Goal: Information Seeking & Learning: Learn about a topic

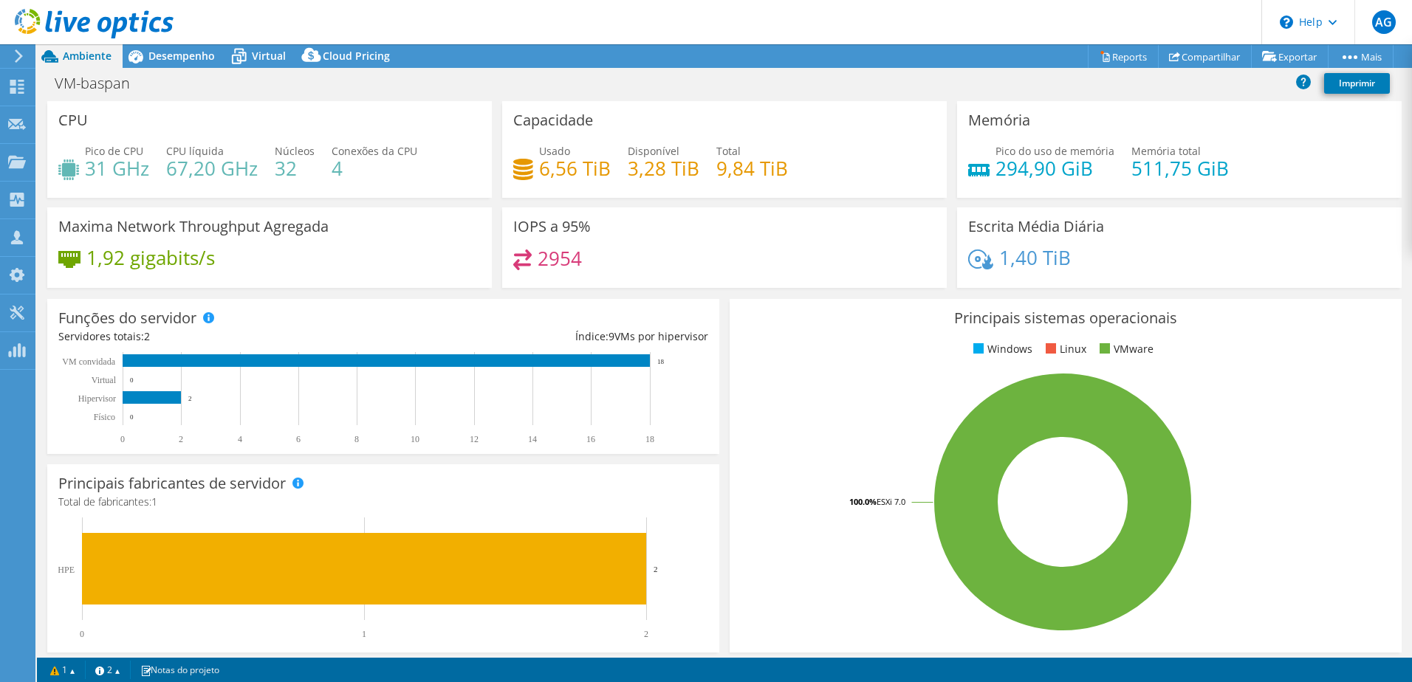
select select "SouthAmerica"
select select "USD"
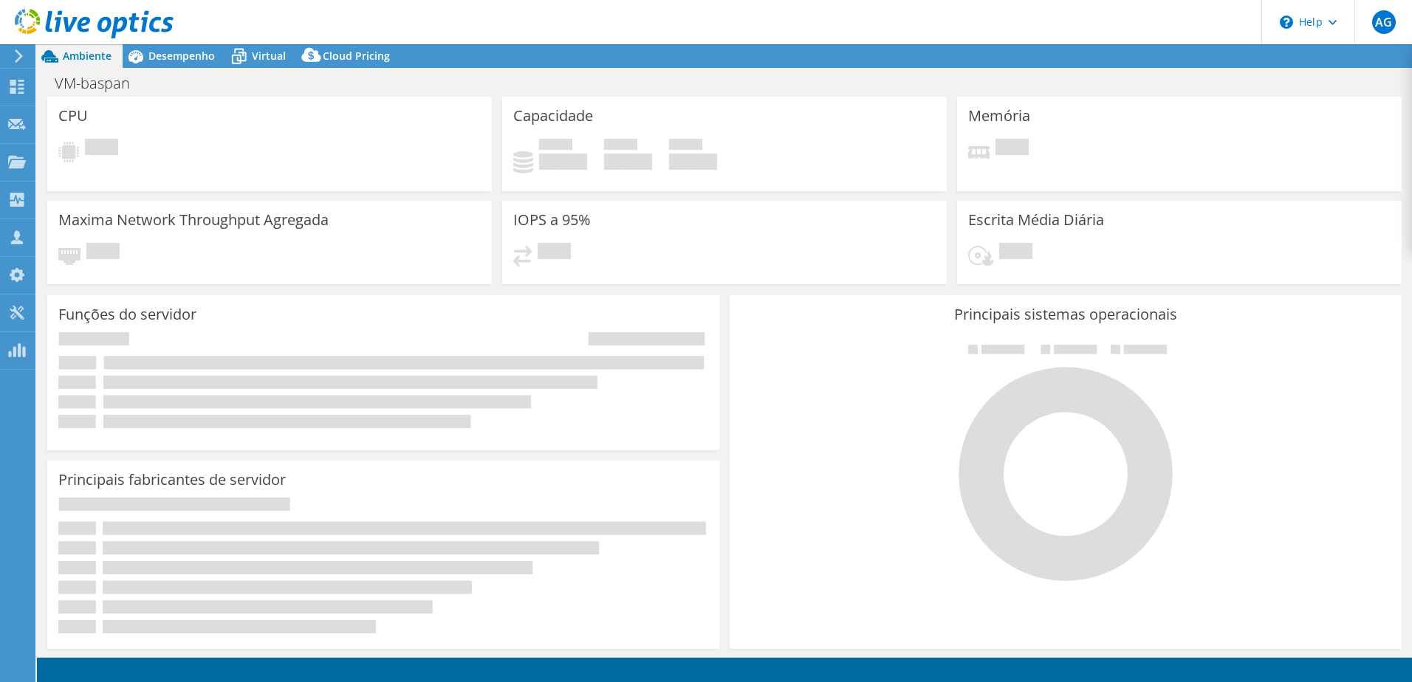
select select "USD"
select select "SouthAmerica"
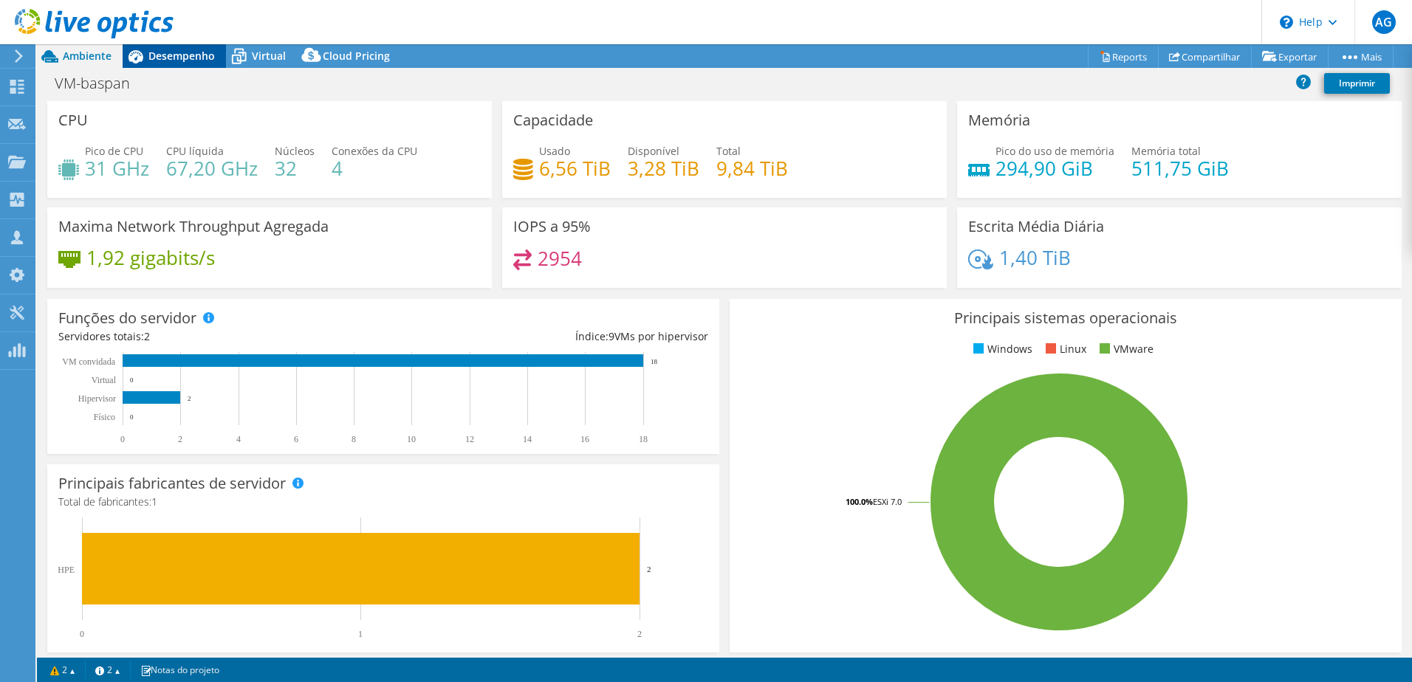
click at [196, 55] on span "Desempenho" at bounding box center [181, 56] width 66 height 14
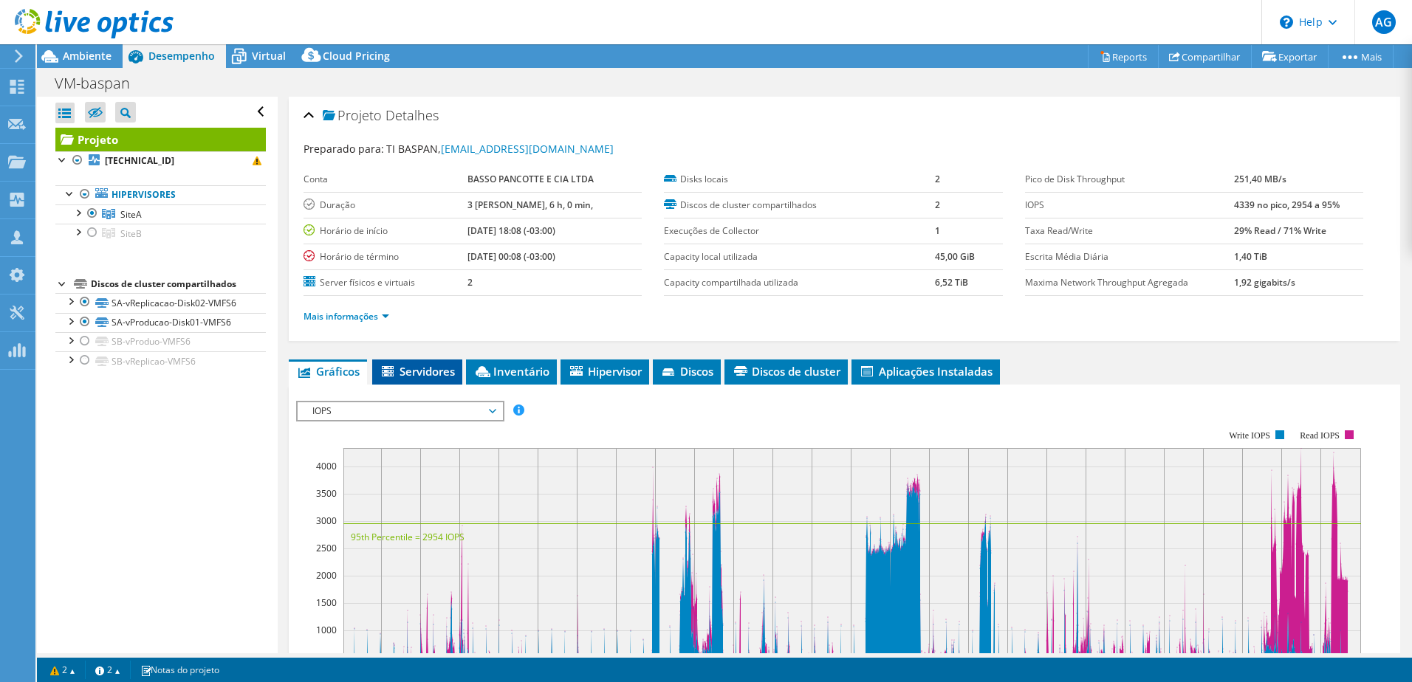
click at [431, 365] on span "Servidores" at bounding box center [417, 371] width 75 height 15
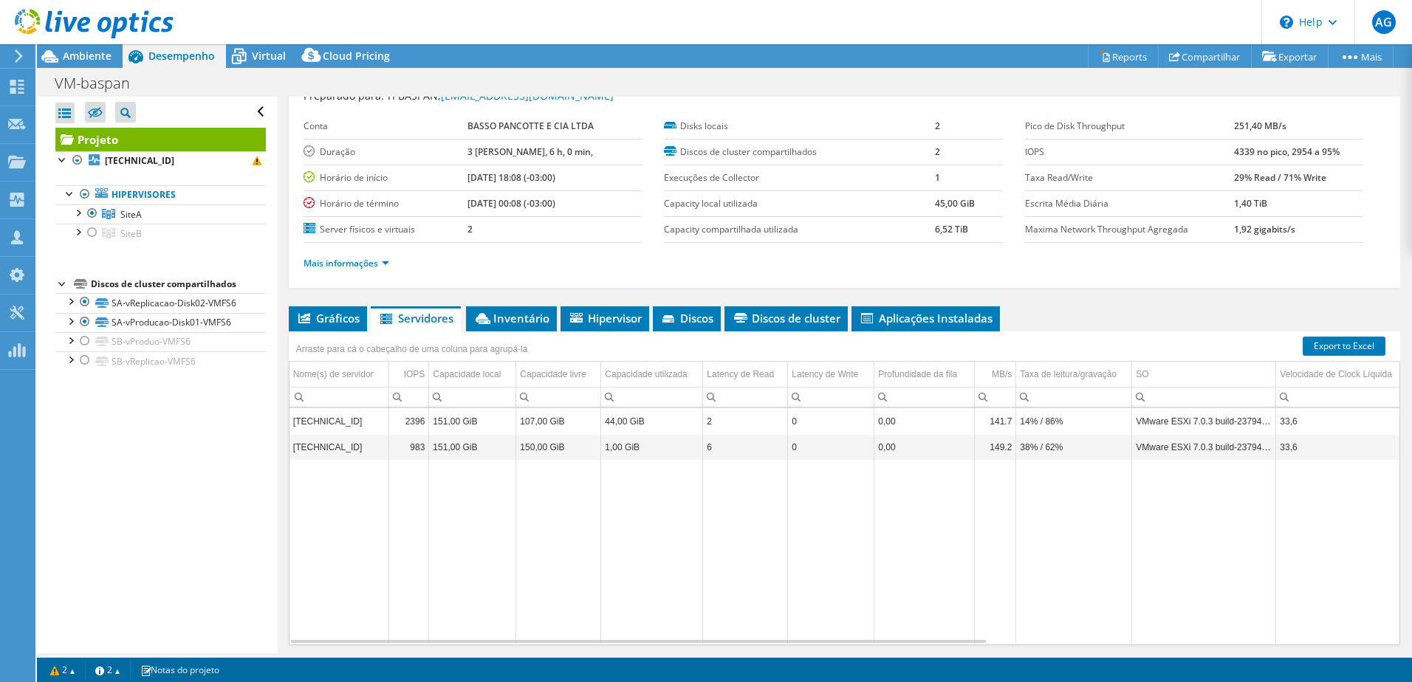
scroll to position [74, 0]
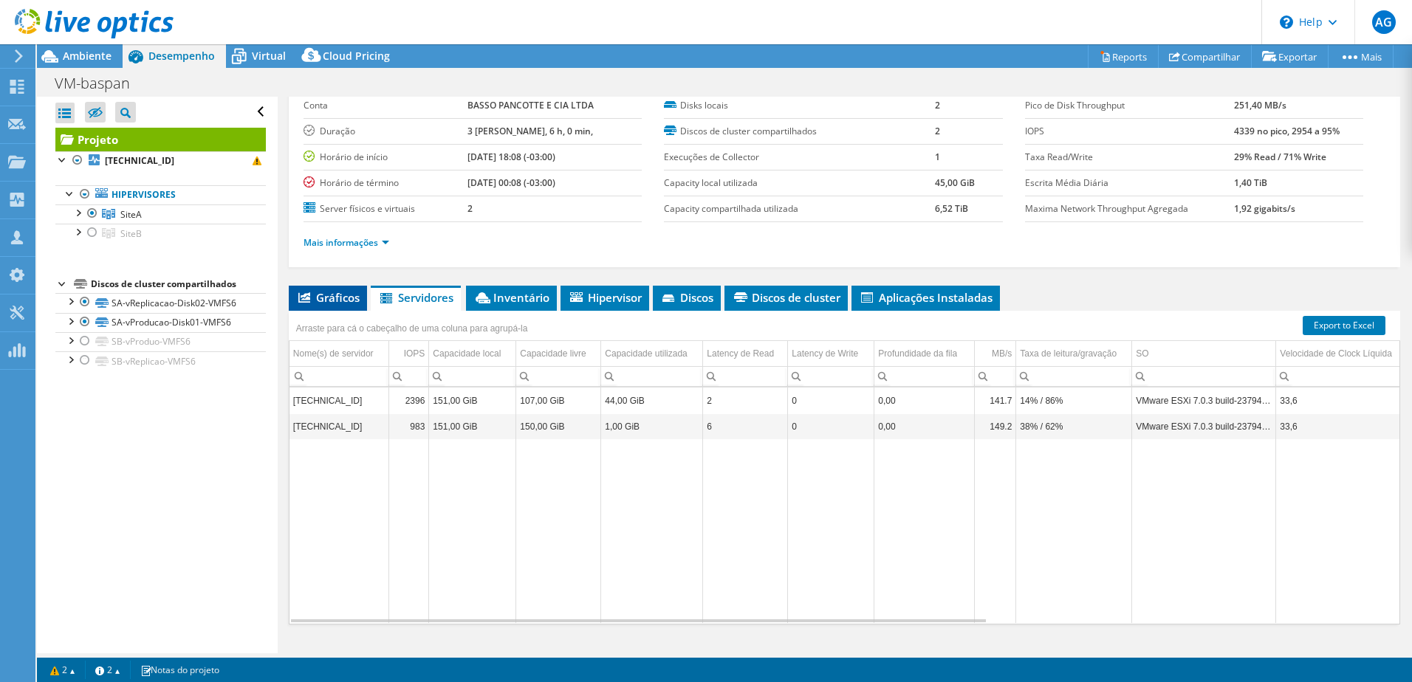
click at [354, 295] on span "Gráficos" at bounding box center [328, 297] width 64 height 15
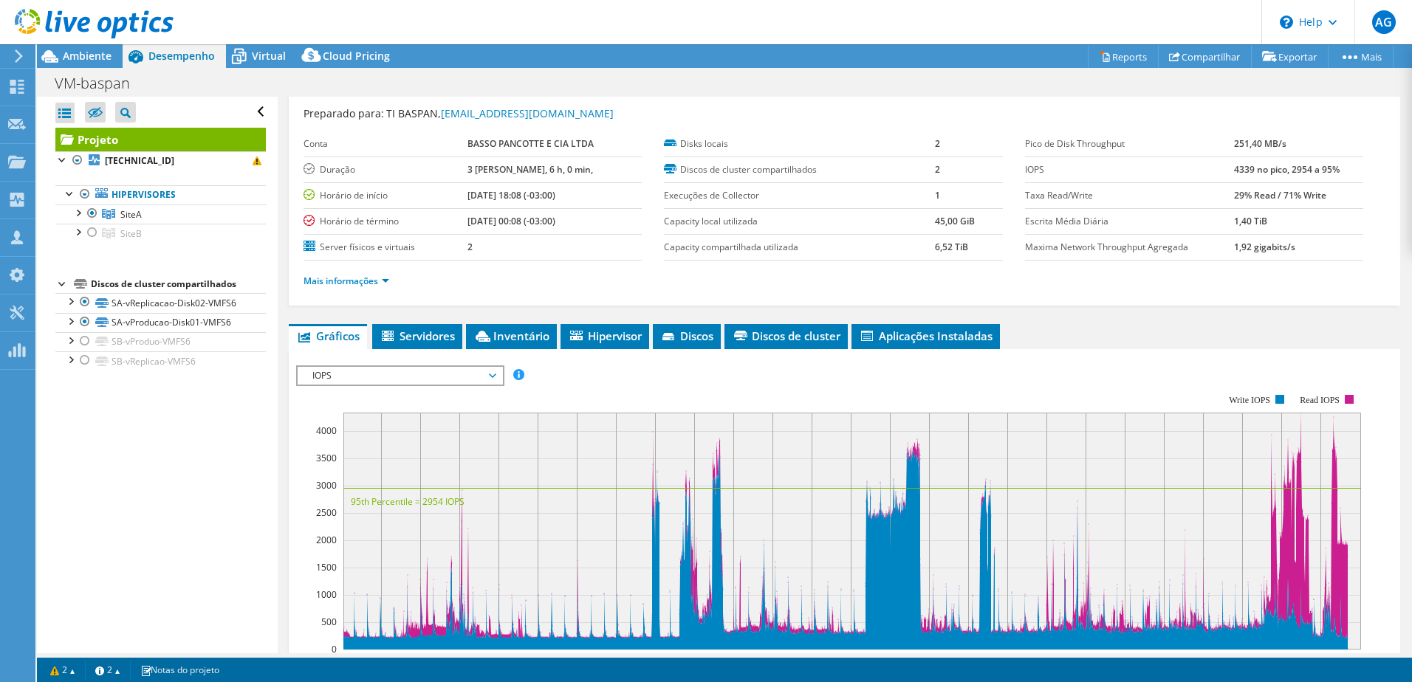
scroll to position [0, 0]
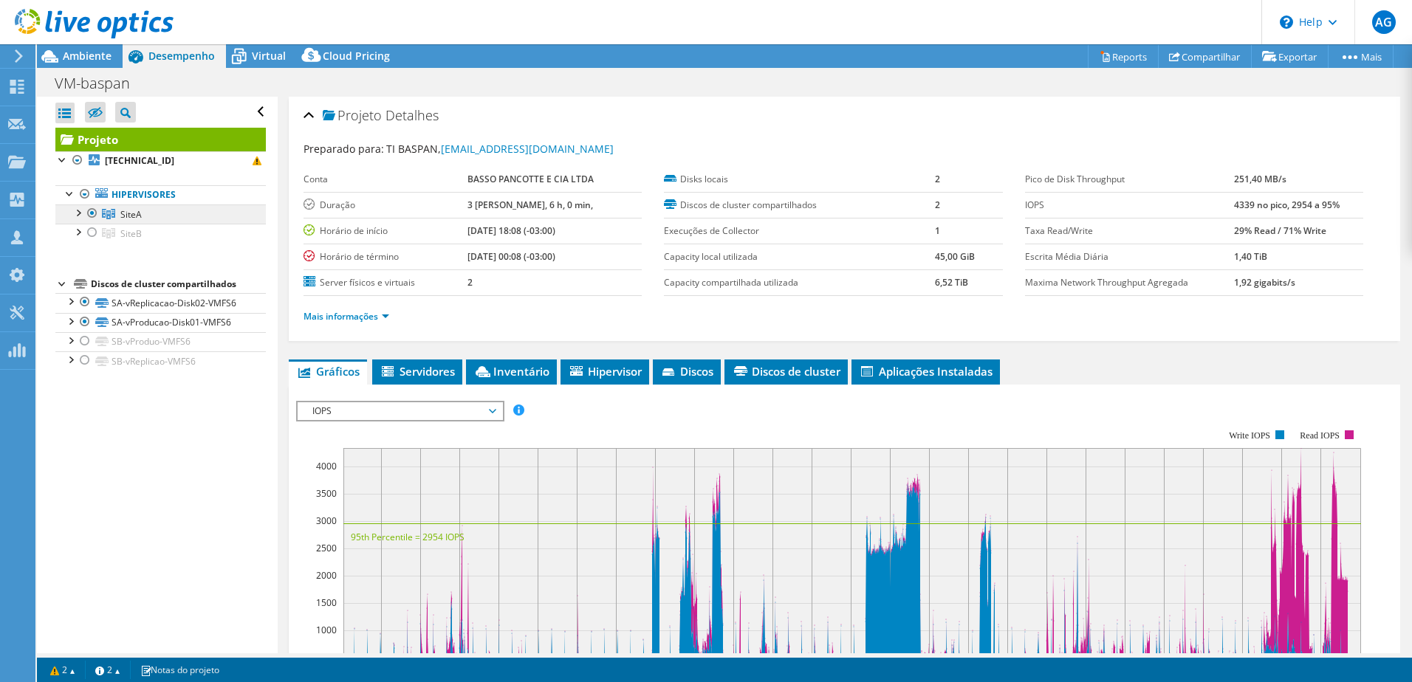
click at [196, 216] on link "SiteA" at bounding box center [160, 214] width 210 height 19
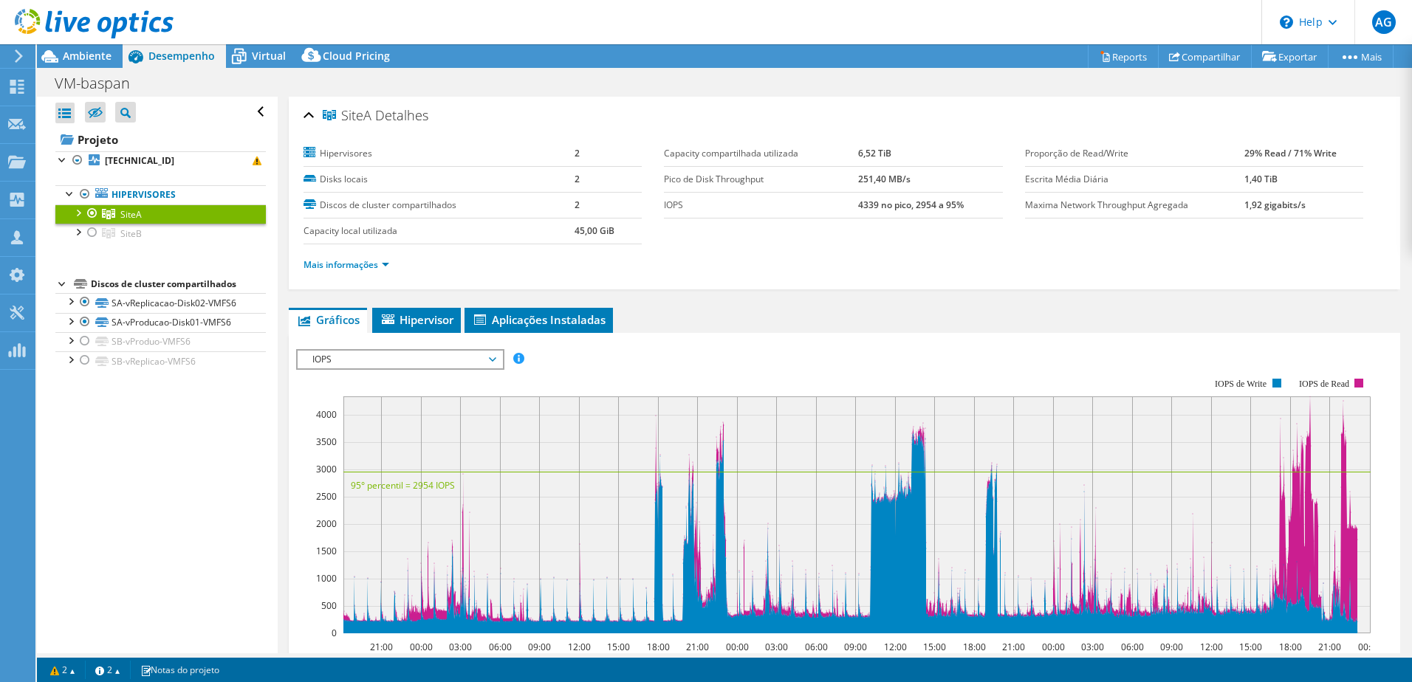
click at [81, 214] on div at bounding box center [77, 212] width 15 height 15
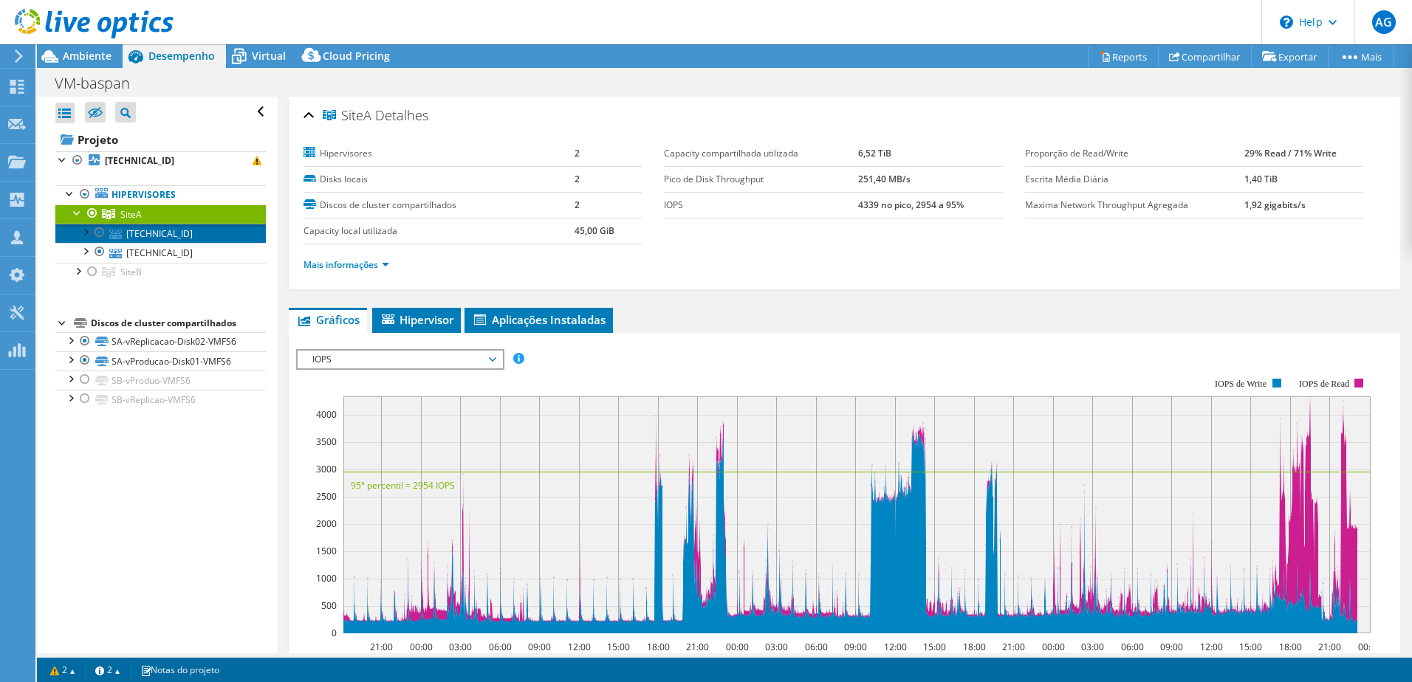
click at [156, 234] on link "[TECHNICAL_ID]" at bounding box center [160, 233] width 210 height 19
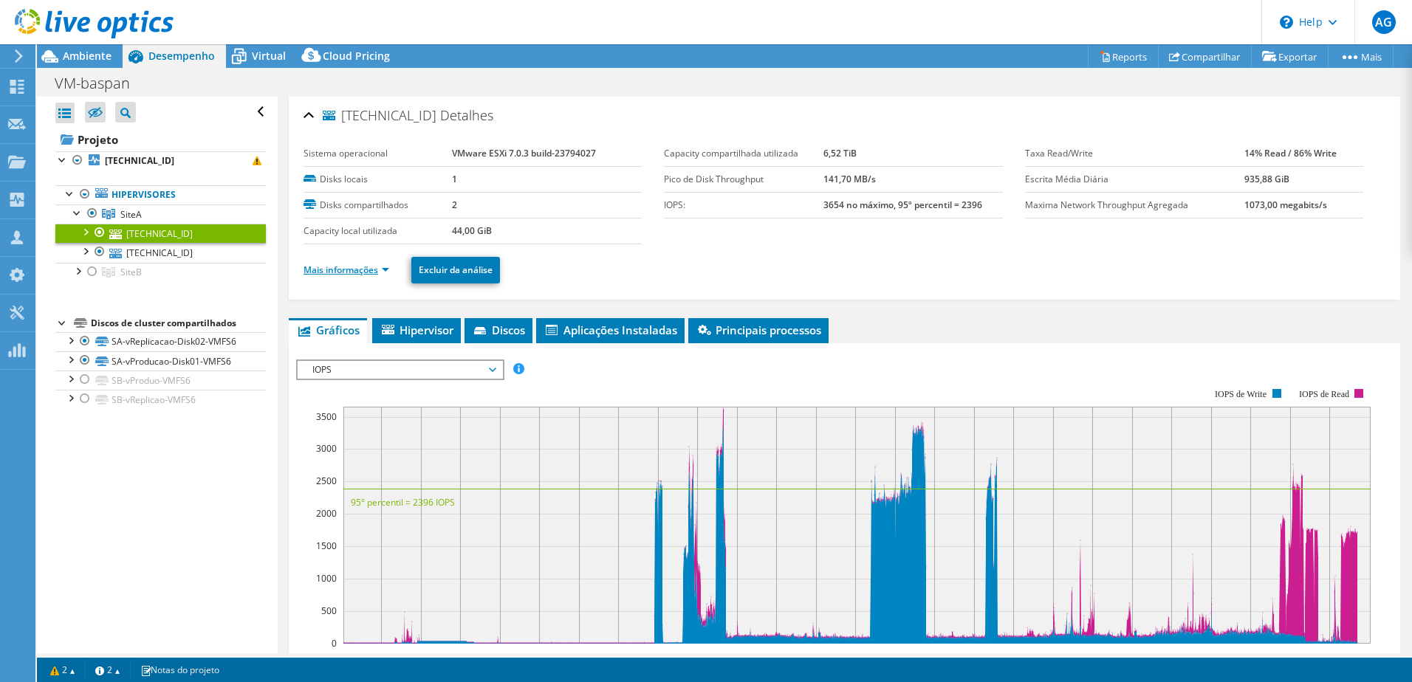
click at [389, 273] on link "Mais informações" at bounding box center [346, 270] width 86 height 13
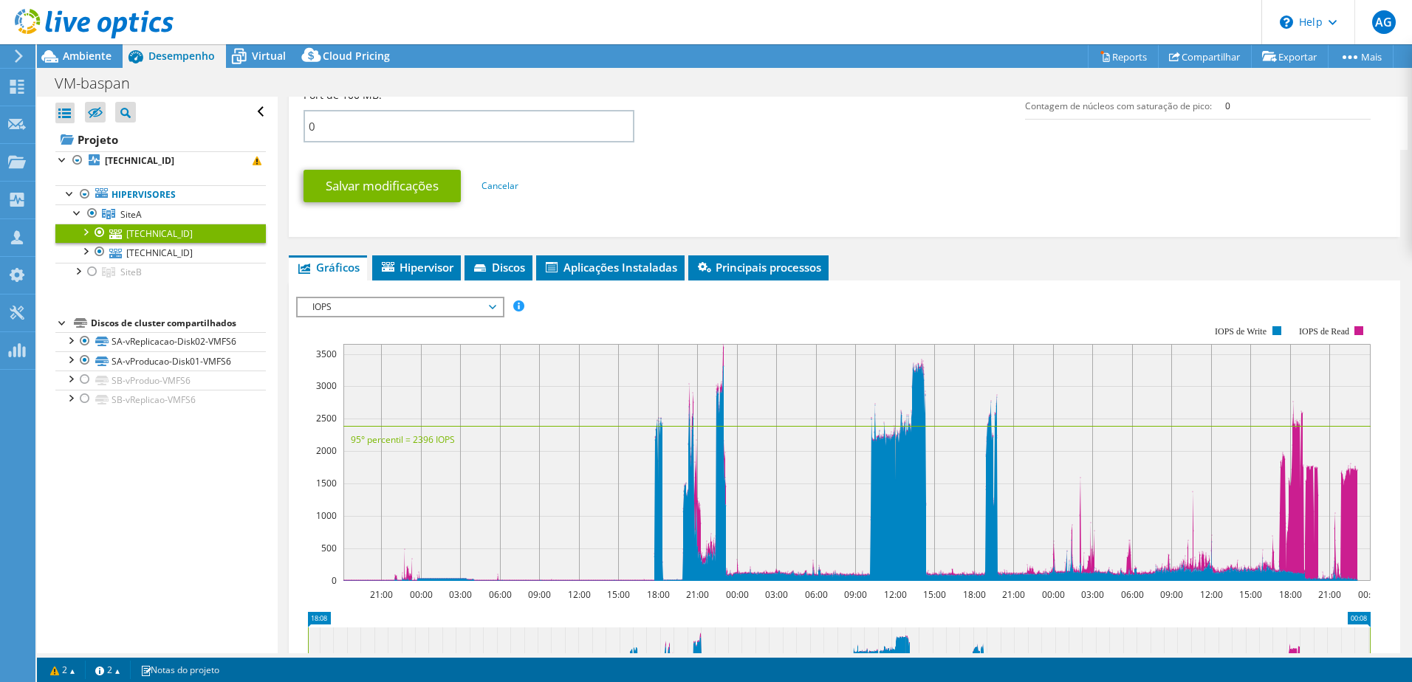
scroll to position [738, 0]
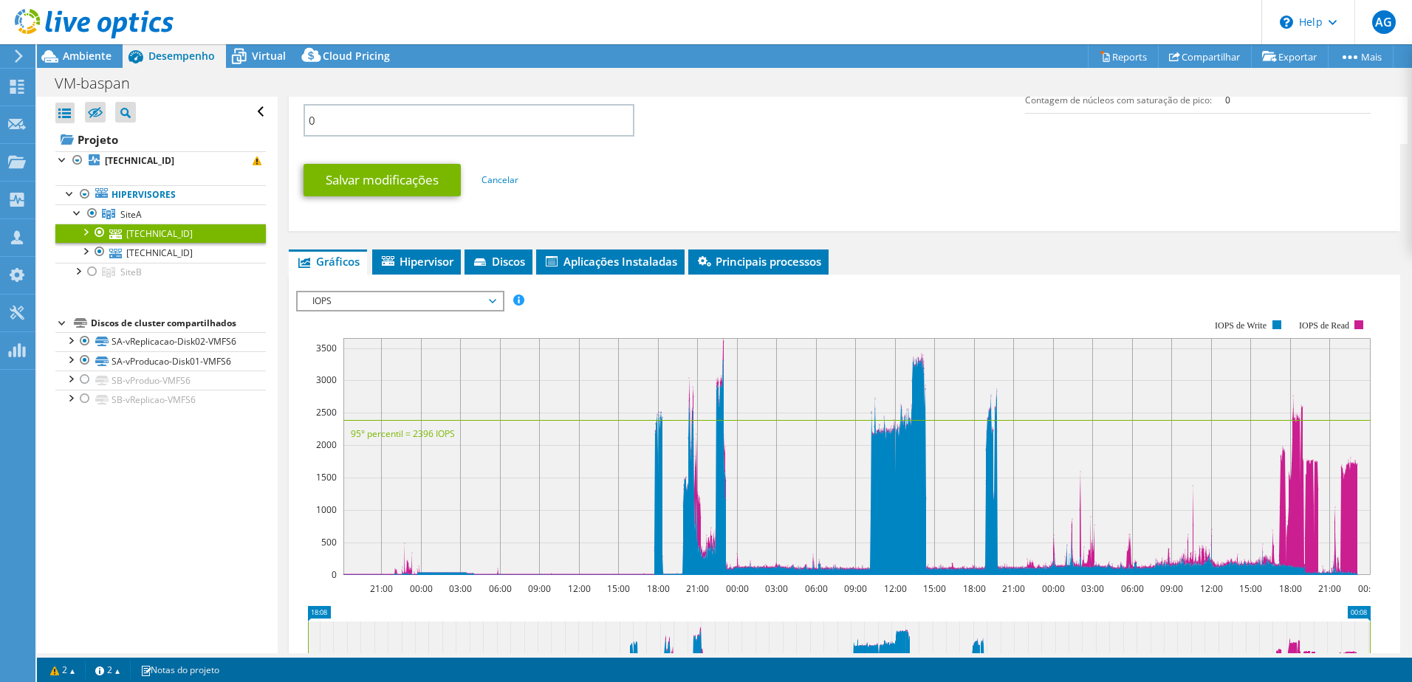
click at [491, 305] on span "IOPS" at bounding box center [400, 301] width 190 height 18
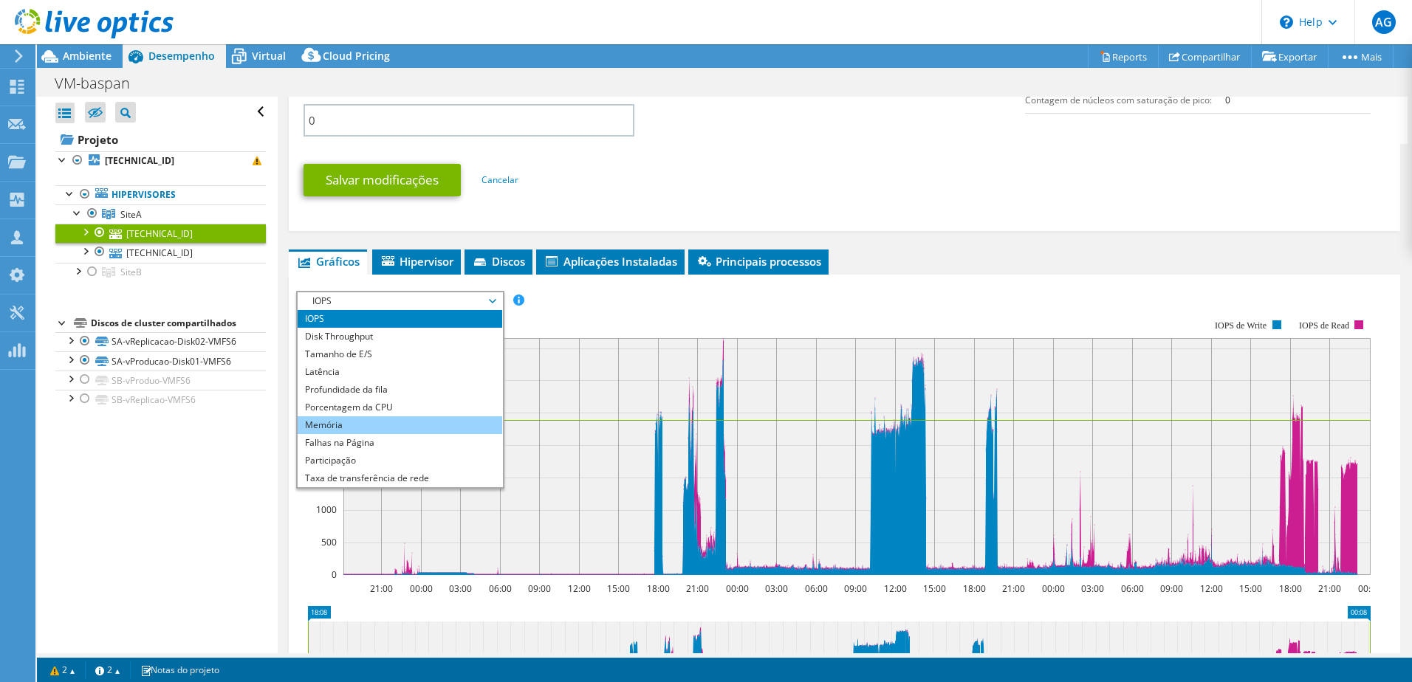
click at [421, 419] on li "Memória" at bounding box center [400, 425] width 205 height 18
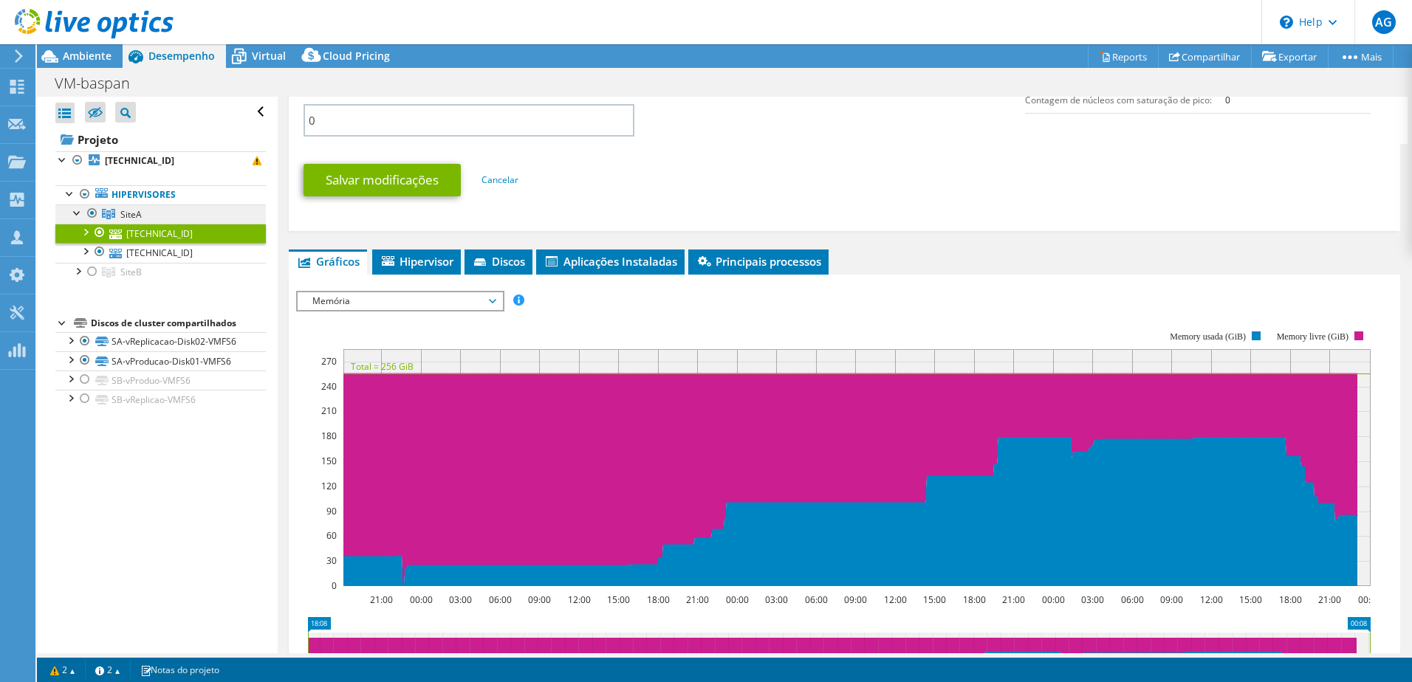
click at [135, 209] on span "SiteA" at bounding box center [130, 214] width 21 height 13
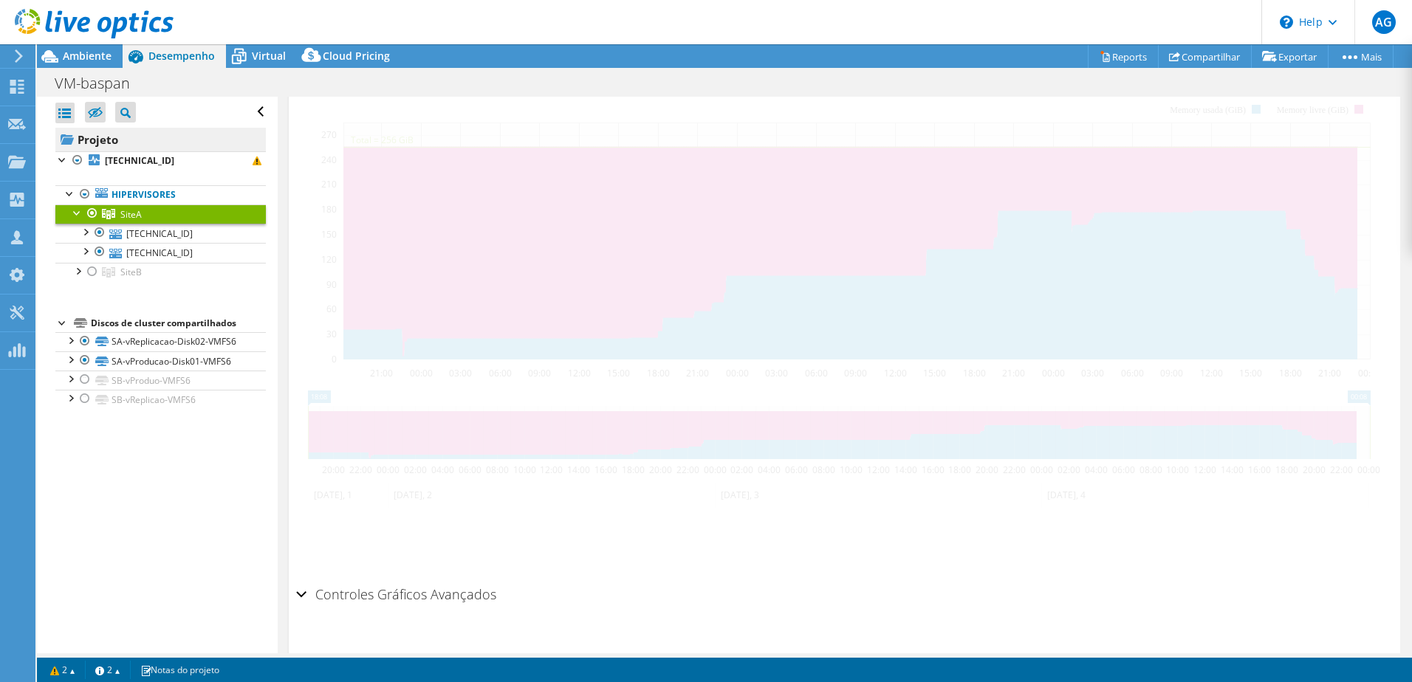
scroll to position [313, 0]
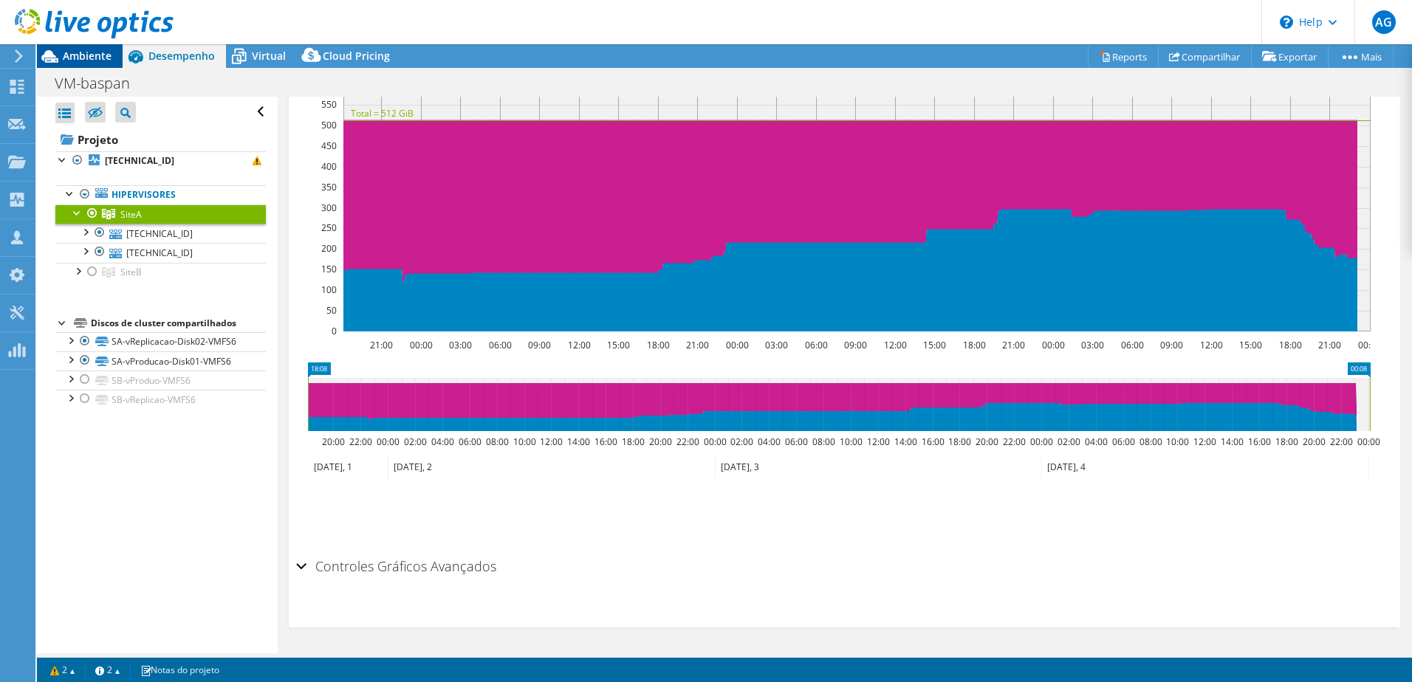
click at [83, 54] on span "Ambiente" at bounding box center [87, 56] width 49 height 14
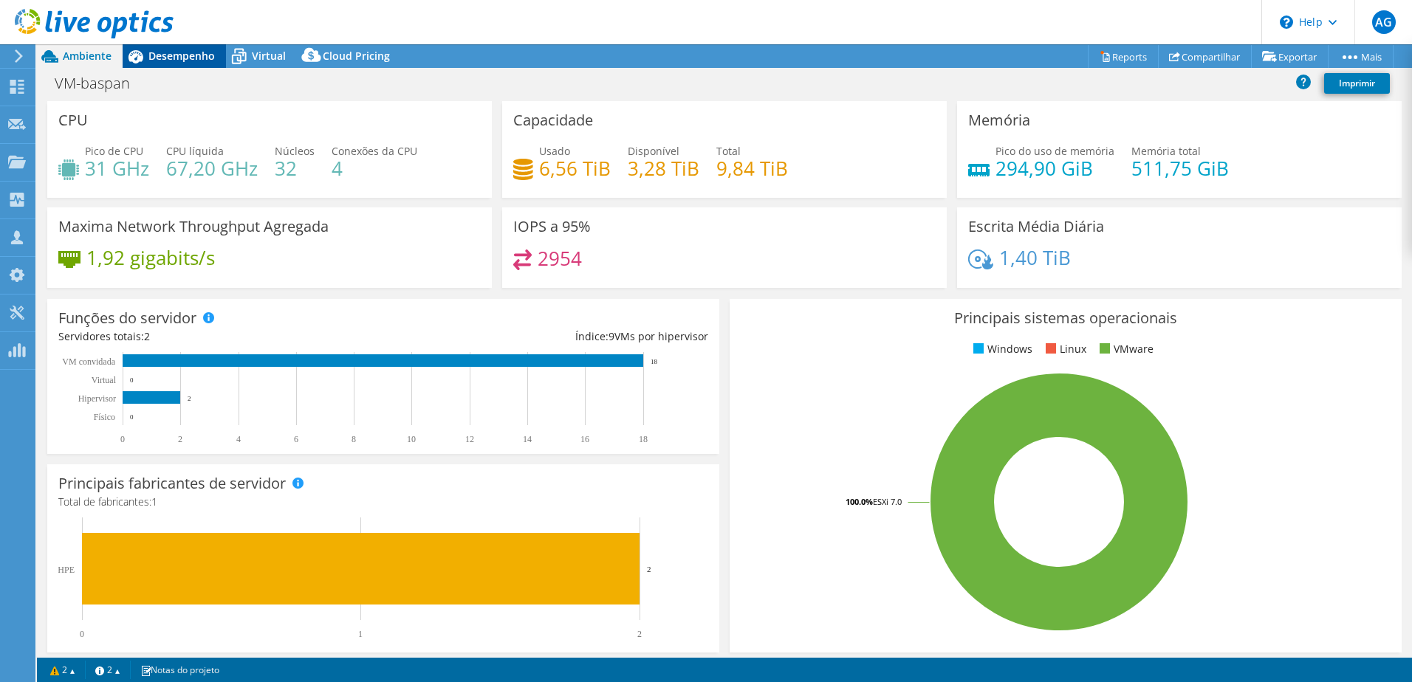
click at [202, 55] on span "Desempenho" at bounding box center [181, 56] width 66 height 14
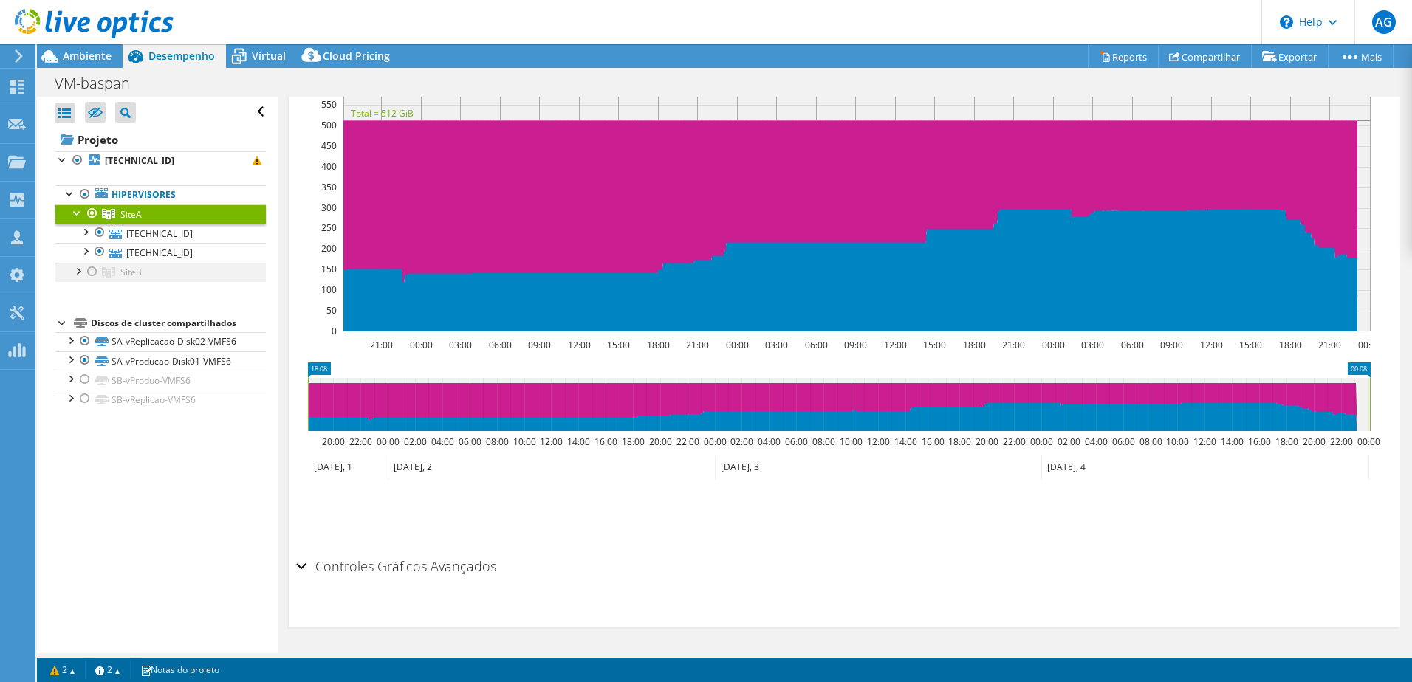
click at [89, 278] on div at bounding box center [92, 272] width 15 height 18
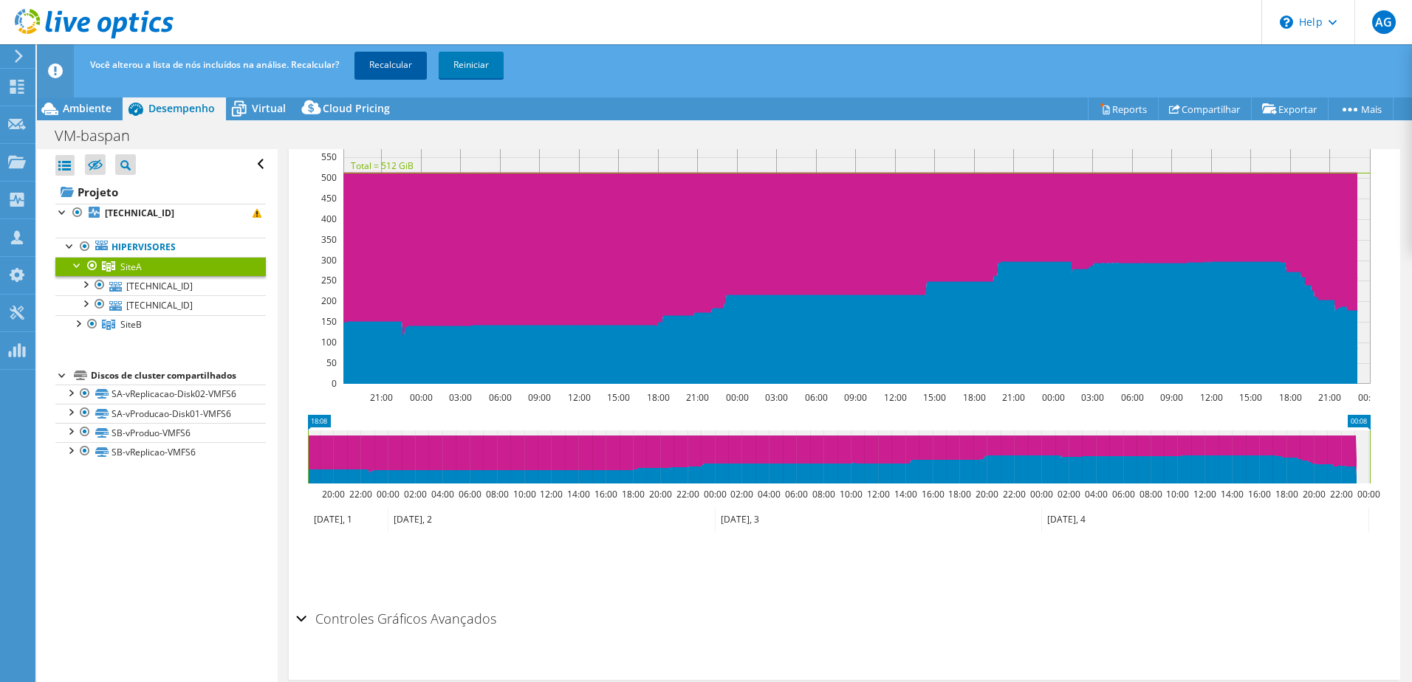
click at [407, 56] on link "Recalcular" at bounding box center [390, 65] width 72 height 27
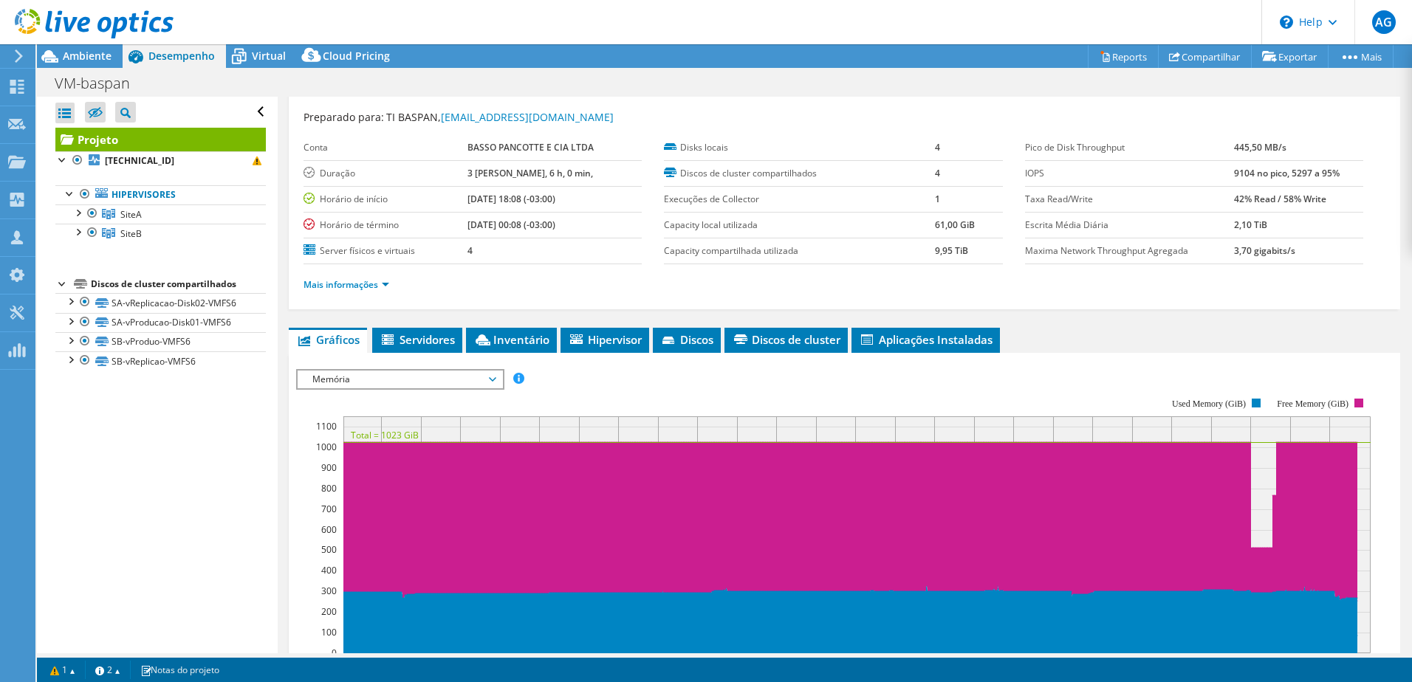
scroll to position [0, 0]
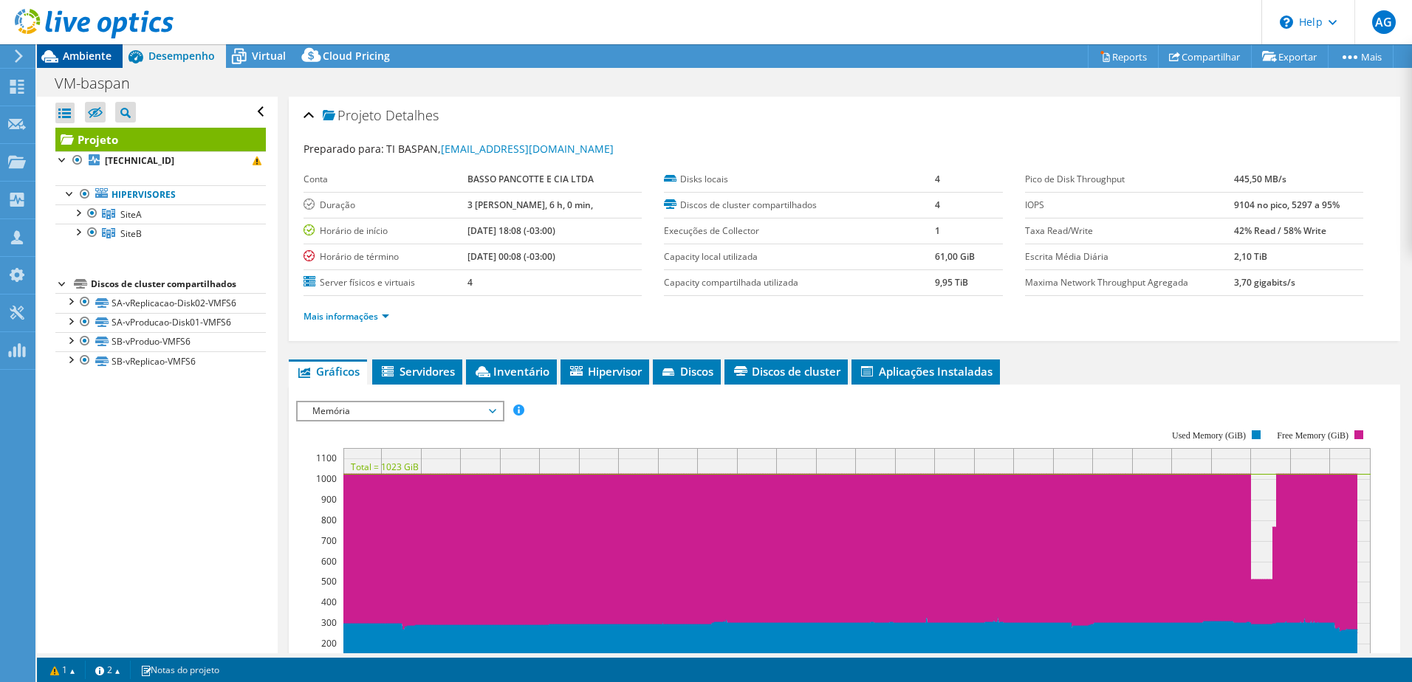
click at [101, 57] on span "Ambiente" at bounding box center [87, 56] width 49 height 14
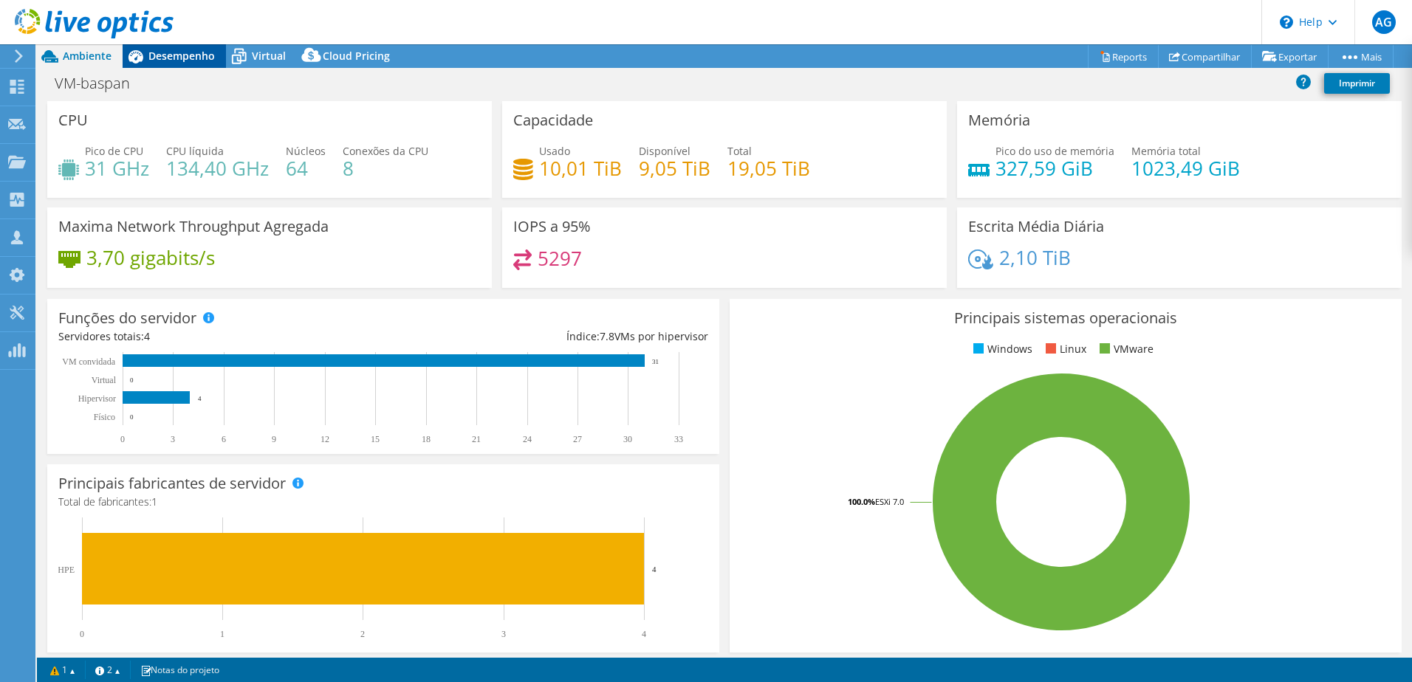
click at [195, 47] on div "Desempenho" at bounding box center [174, 56] width 103 height 24
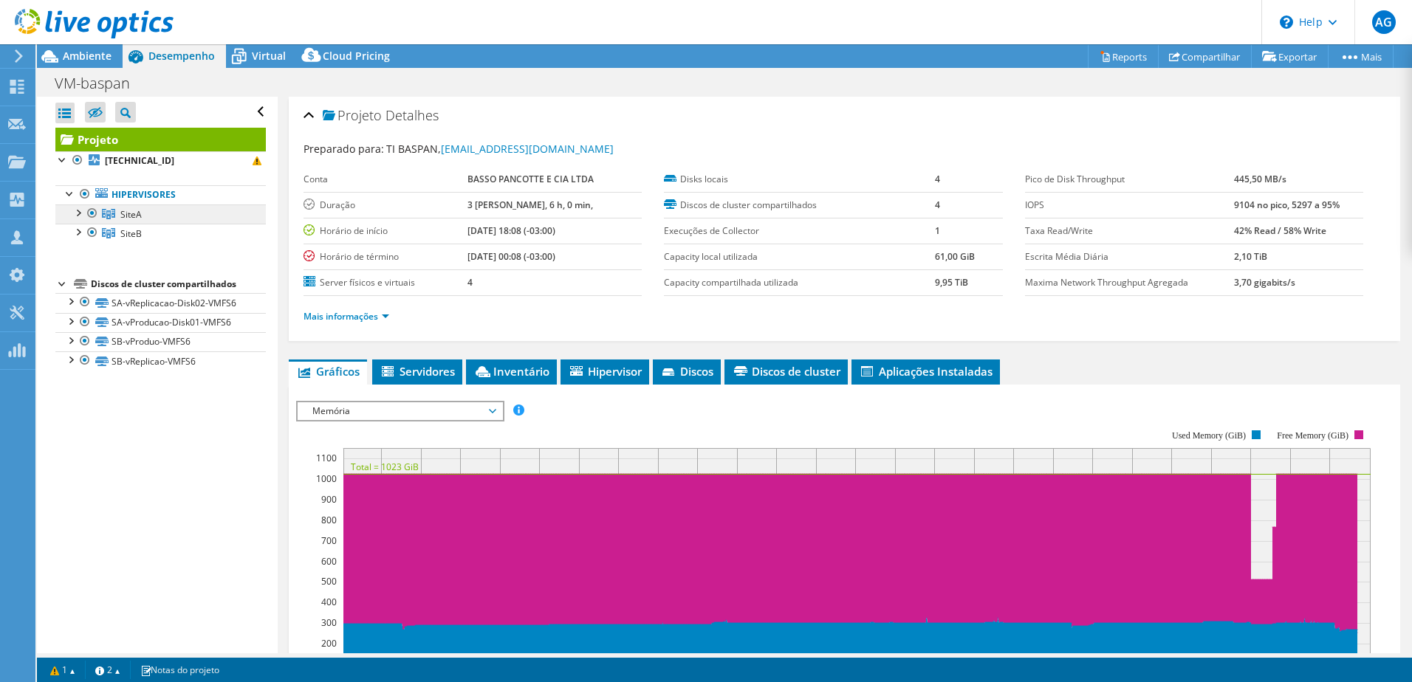
click at [151, 220] on link "SiteA" at bounding box center [160, 214] width 210 height 19
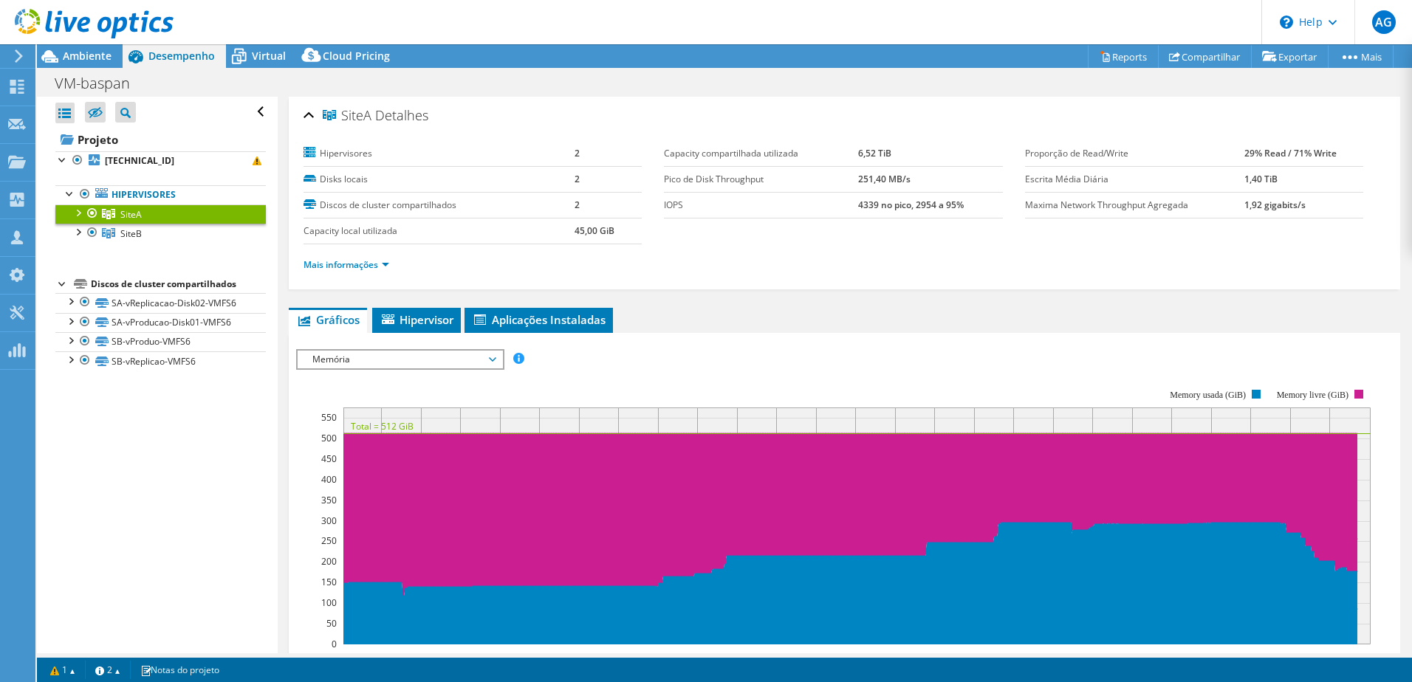
click at [80, 214] on div at bounding box center [77, 212] width 15 height 15
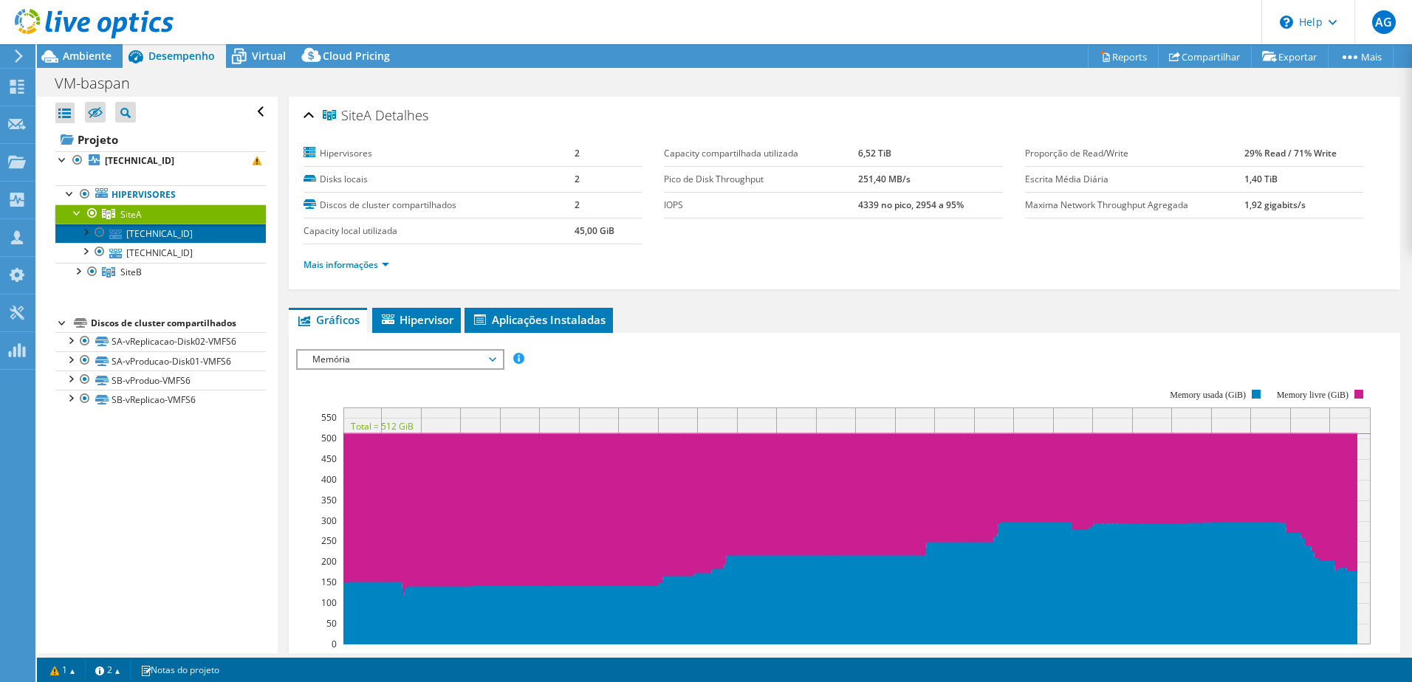
click at [134, 229] on link "[TECHNICAL_ID]" at bounding box center [160, 233] width 210 height 19
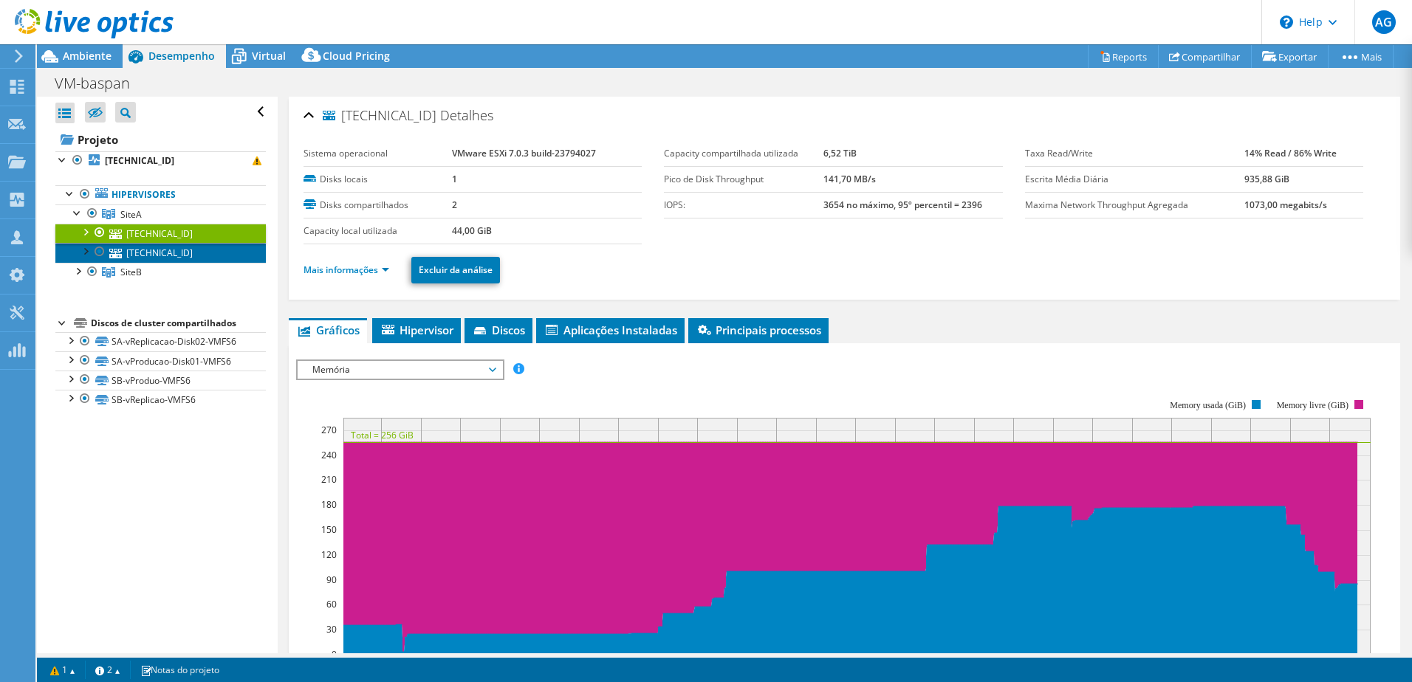
click at [159, 258] on link "[TECHNICAL_ID]" at bounding box center [160, 252] width 210 height 19
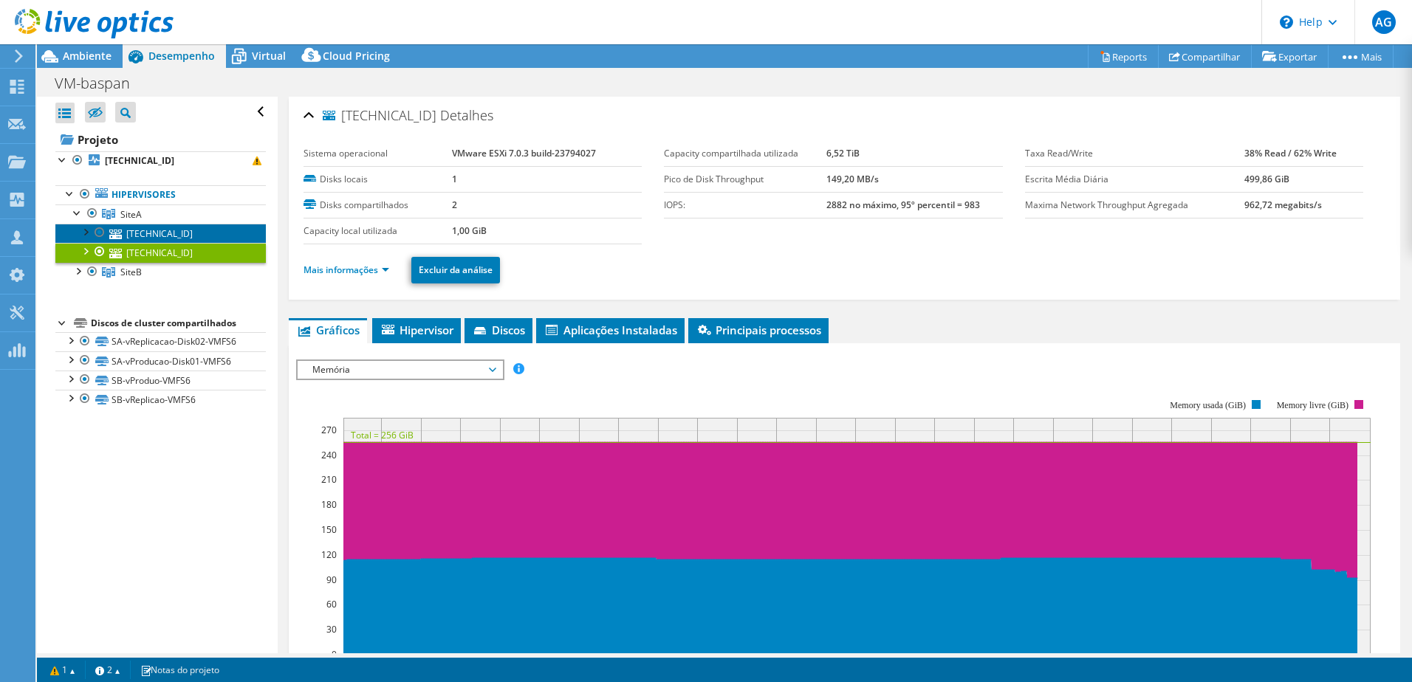
click at [162, 239] on link "[TECHNICAL_ID]" at bounding box center [160, 233] width 210 height 19
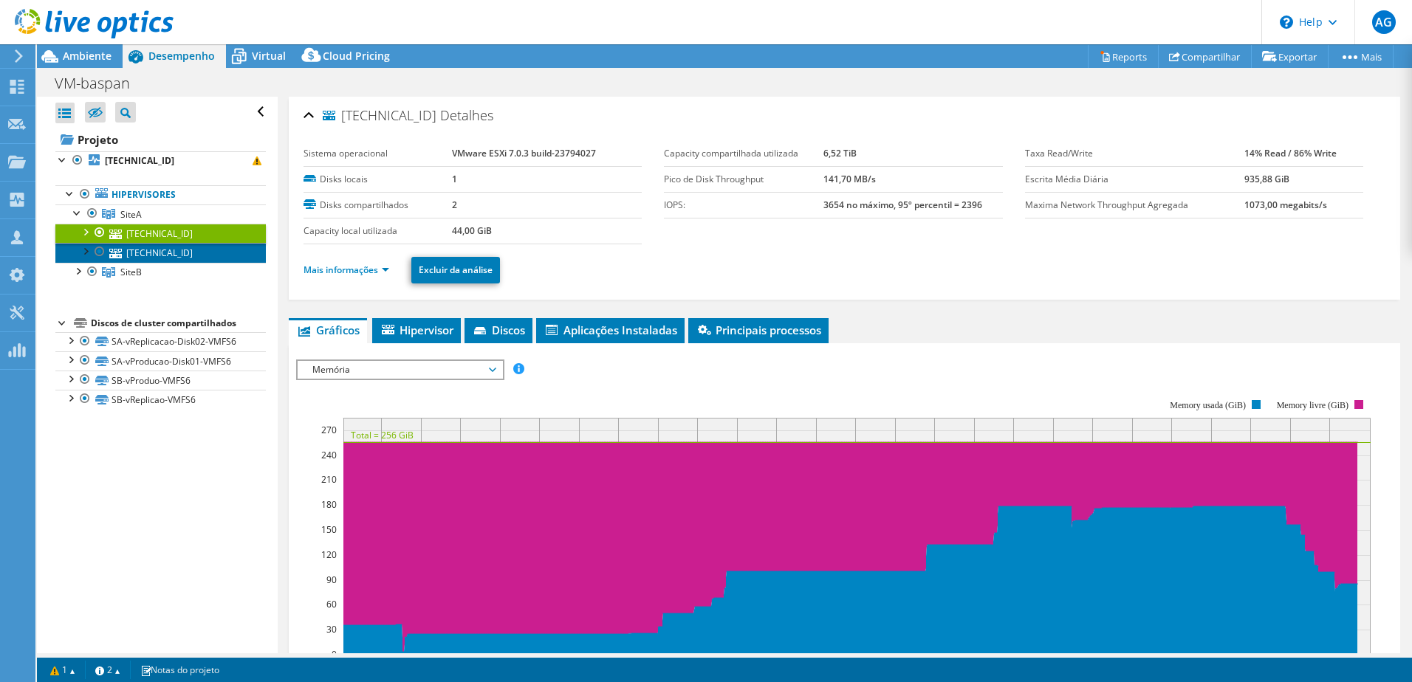
click at [159, 250] on link "[TECHNICAL_ID]" at bounding box center [160, 252] width 210 height 19
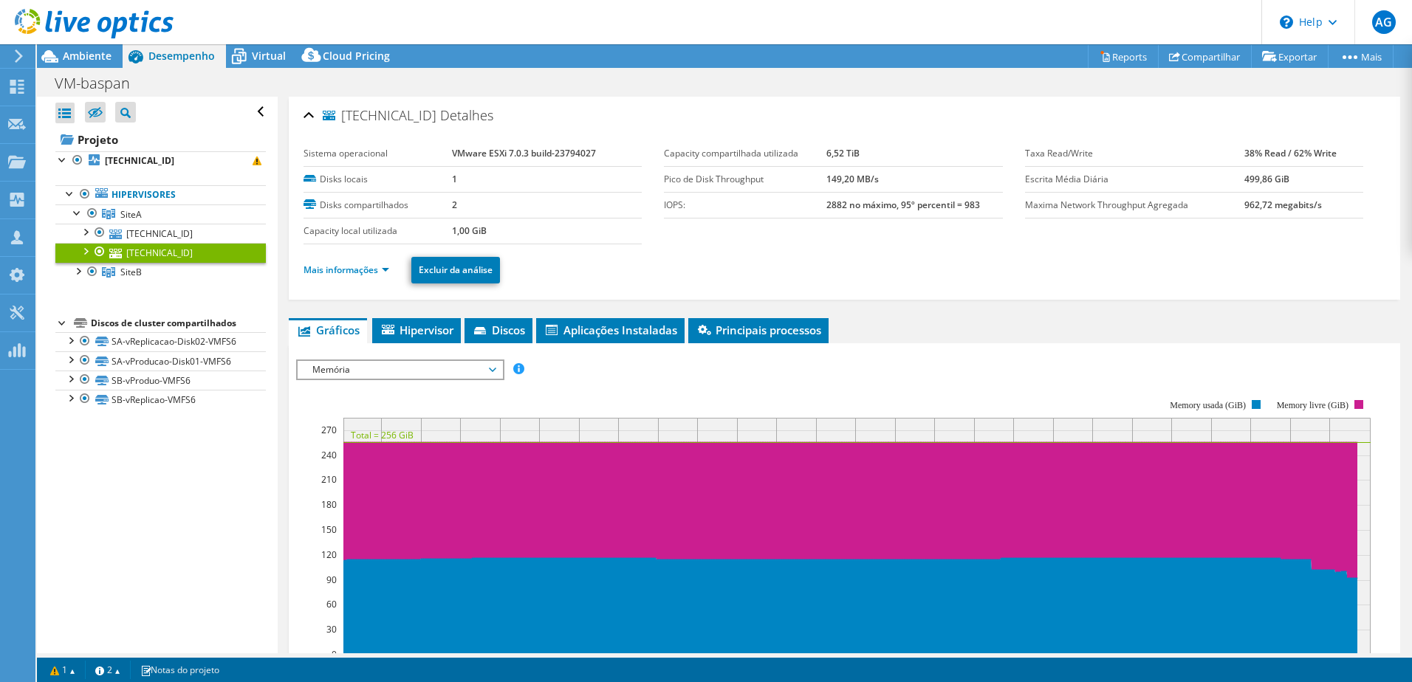
click at [489, 369] on span "Memória" at bounding box center [400, 370] width 190 height 18
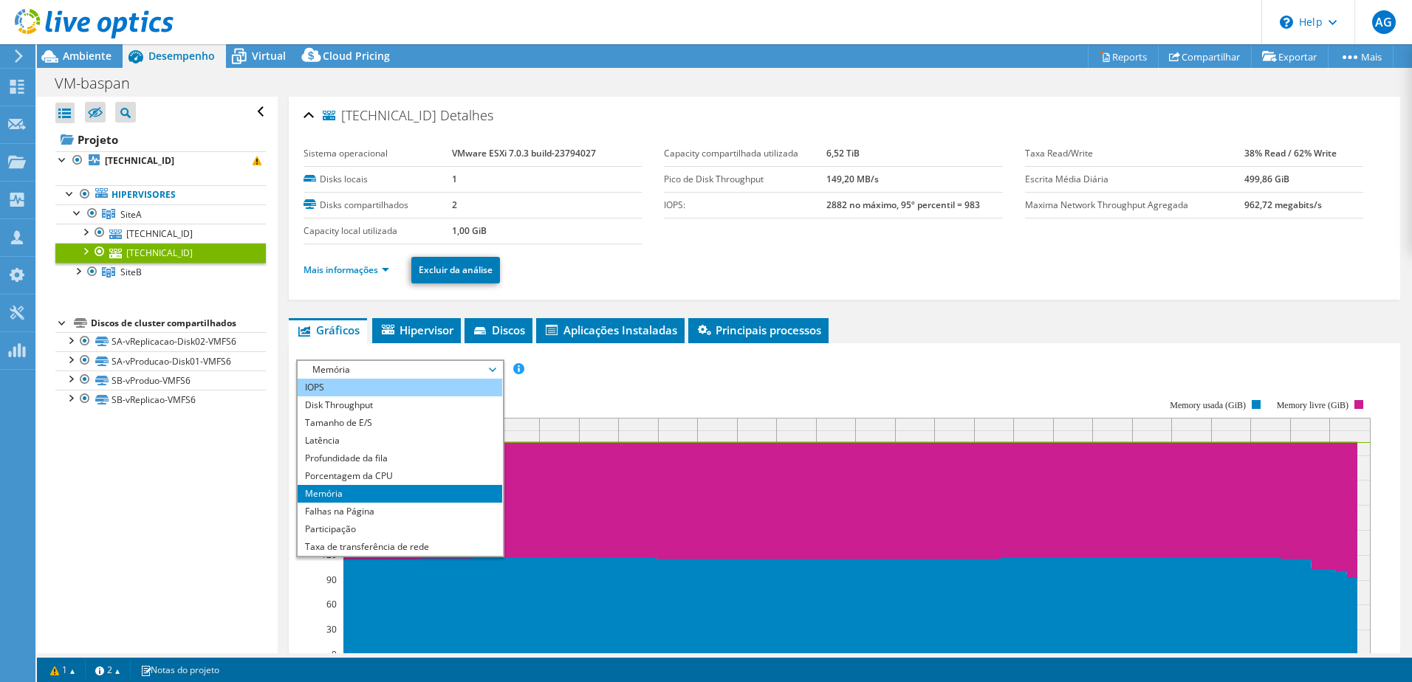
click at [378, 389] on li "IOPS" at bounding box center [400, 388] width 205 height 18
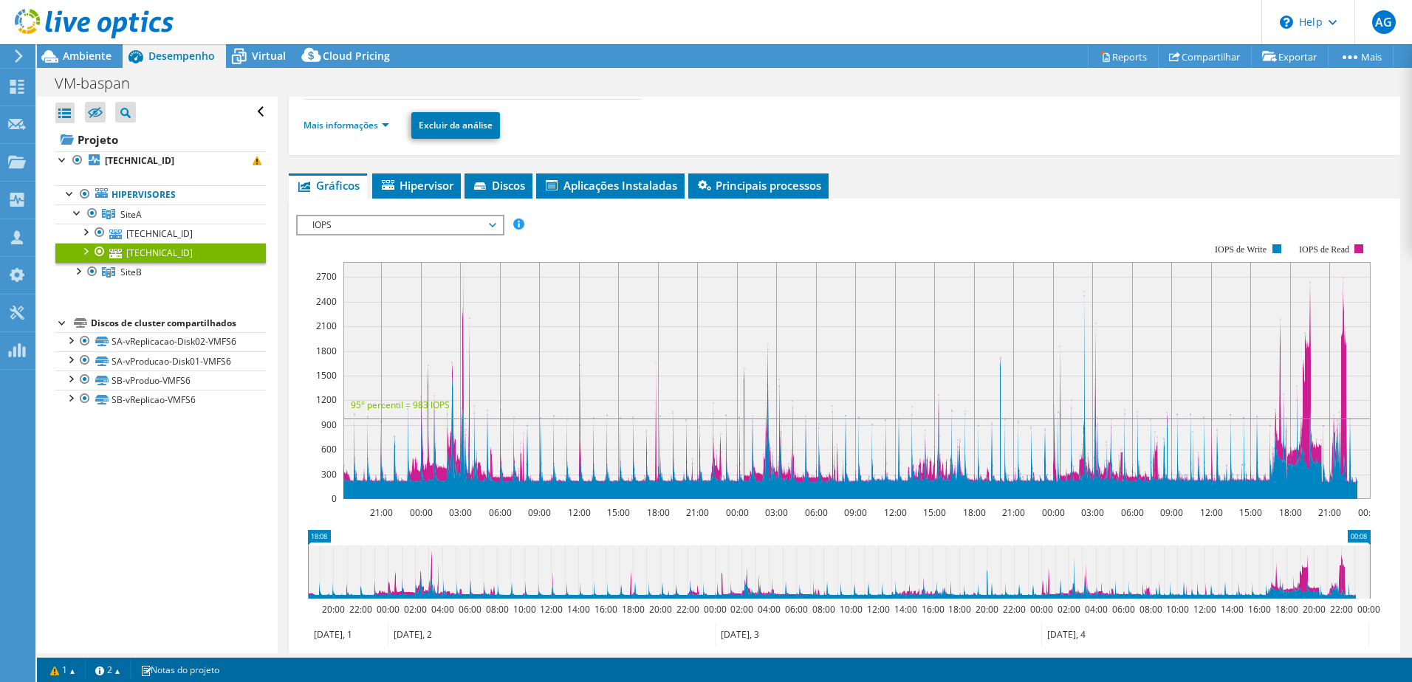
scroll to position [148, 0]
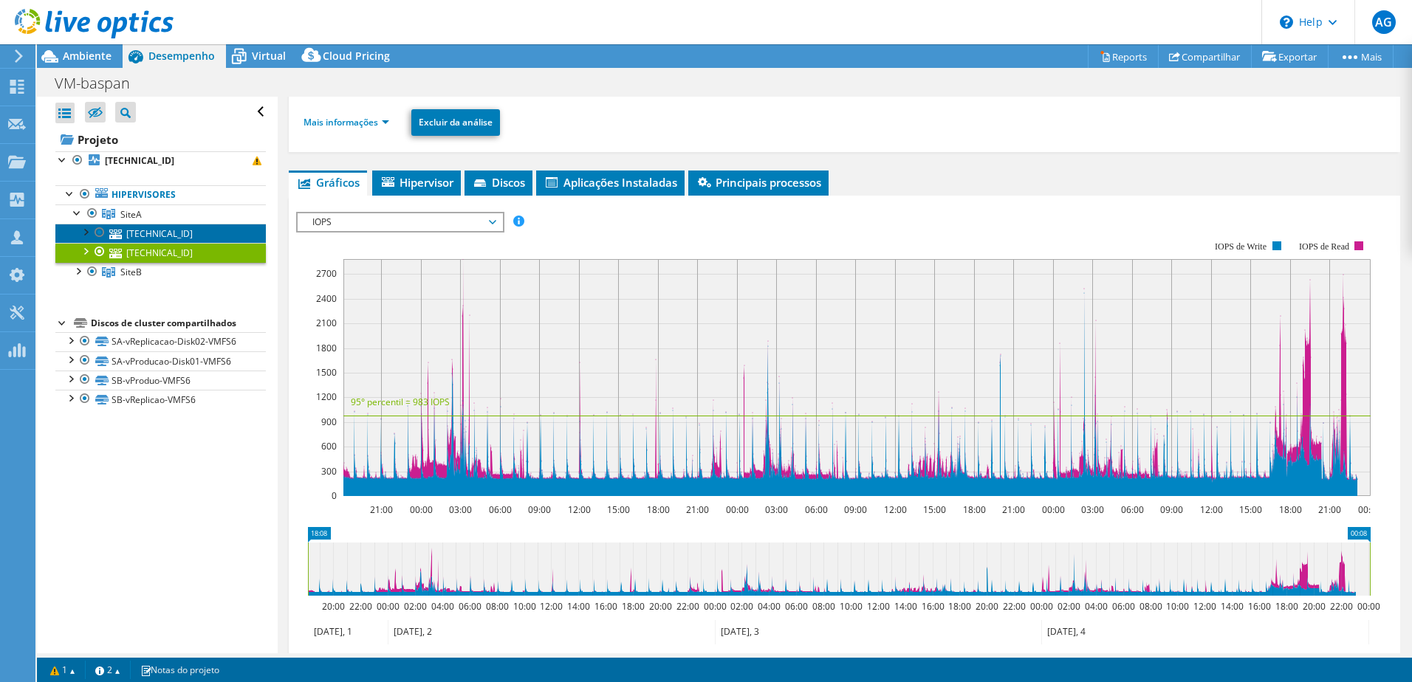
click at [161, 224] on link "[TECHNICAL_ID]" at bounding box center [160, 233] width 210 height 19
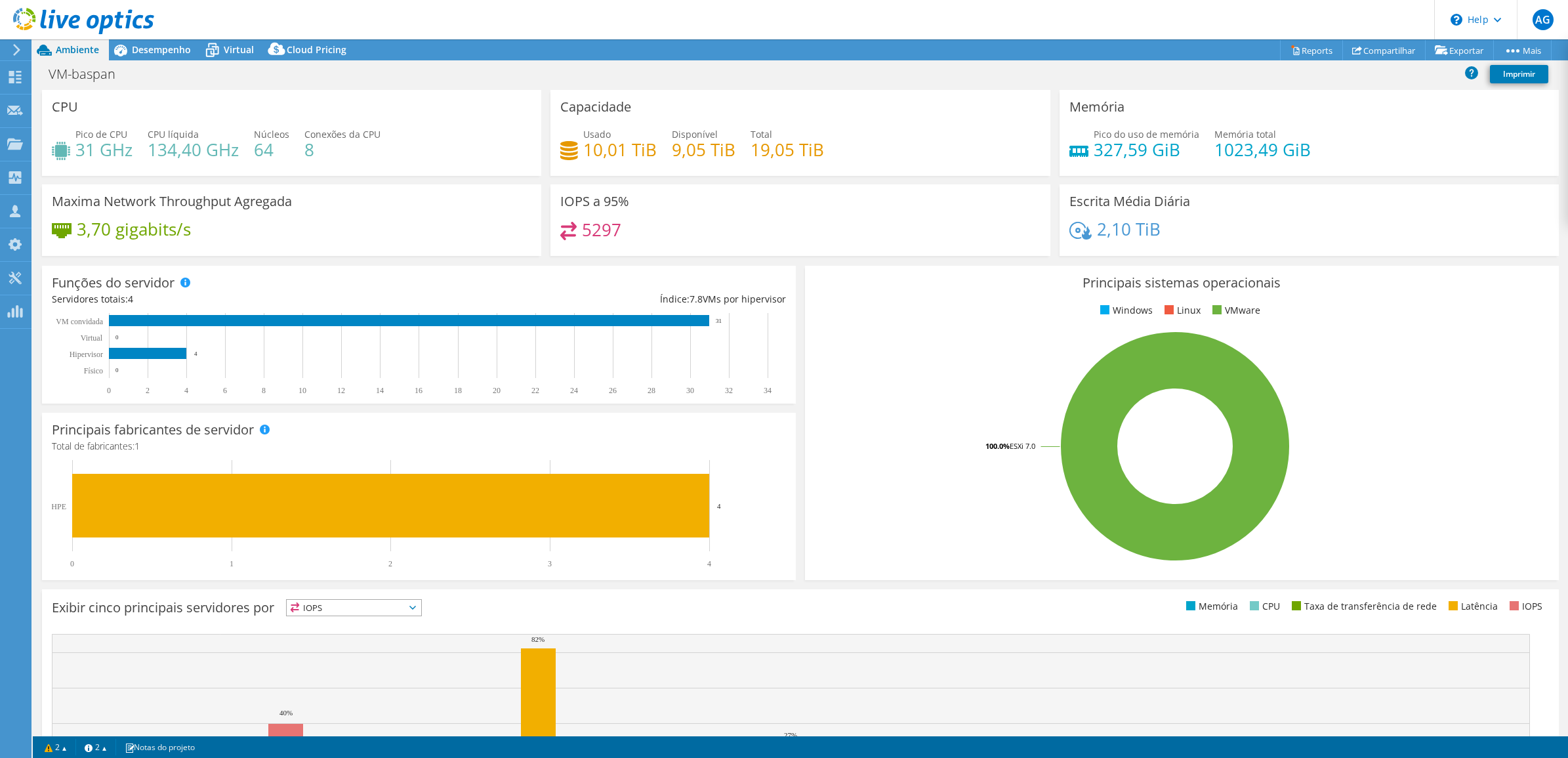
select select "SouthAmerica"
select select "USD"
